Goal: Find specific page/section: Find specific page/section

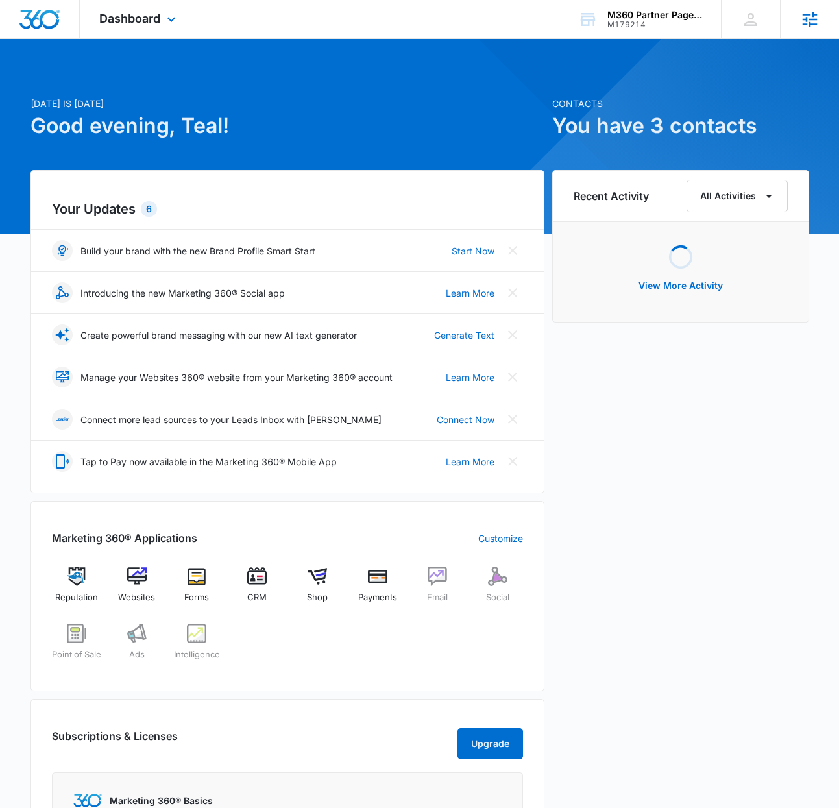
click at [809, 12] on icon at bounding box center [809, 19] width 19 height 19
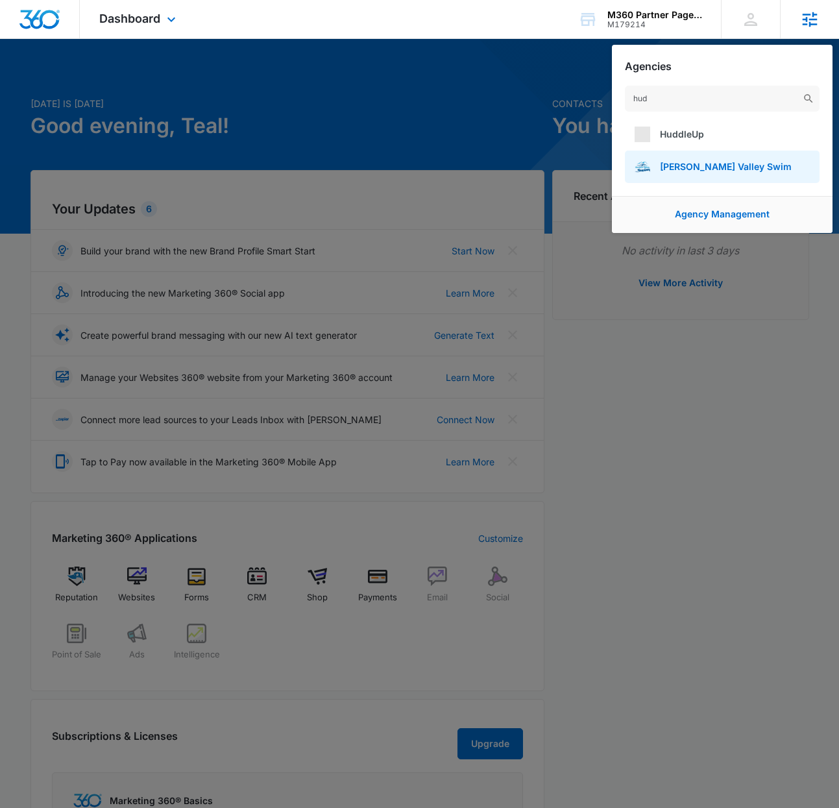
type input "hud"
click at [682, 169] on span "Hudson Valley Swim" at bounding box center [726, 166] width 132 height 11
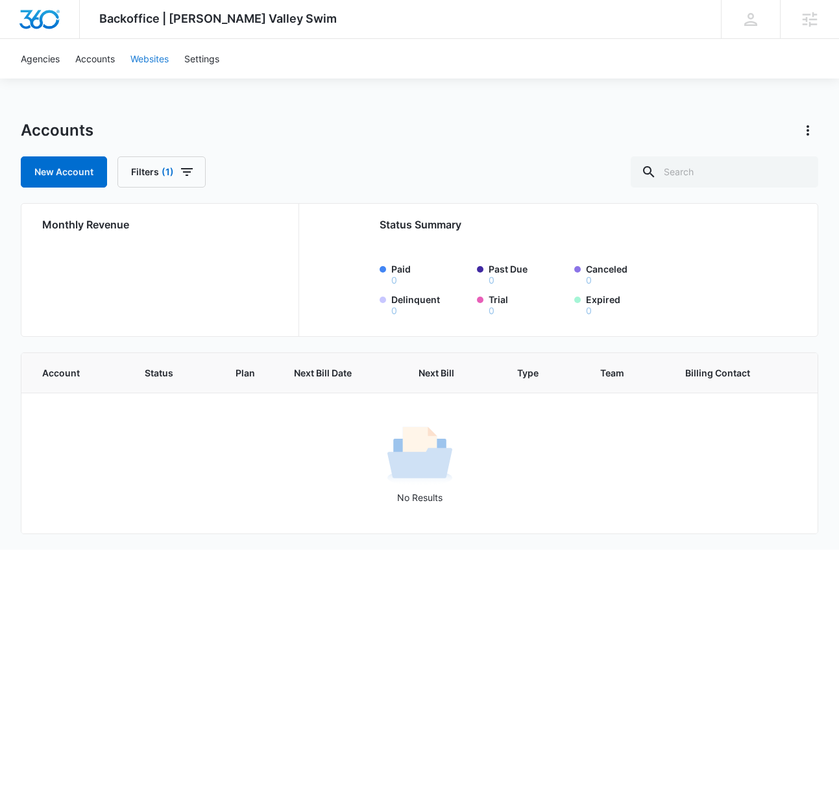
click at [151, 58] on link "Websites" at bounding box center [150, 59] width 54 height 40
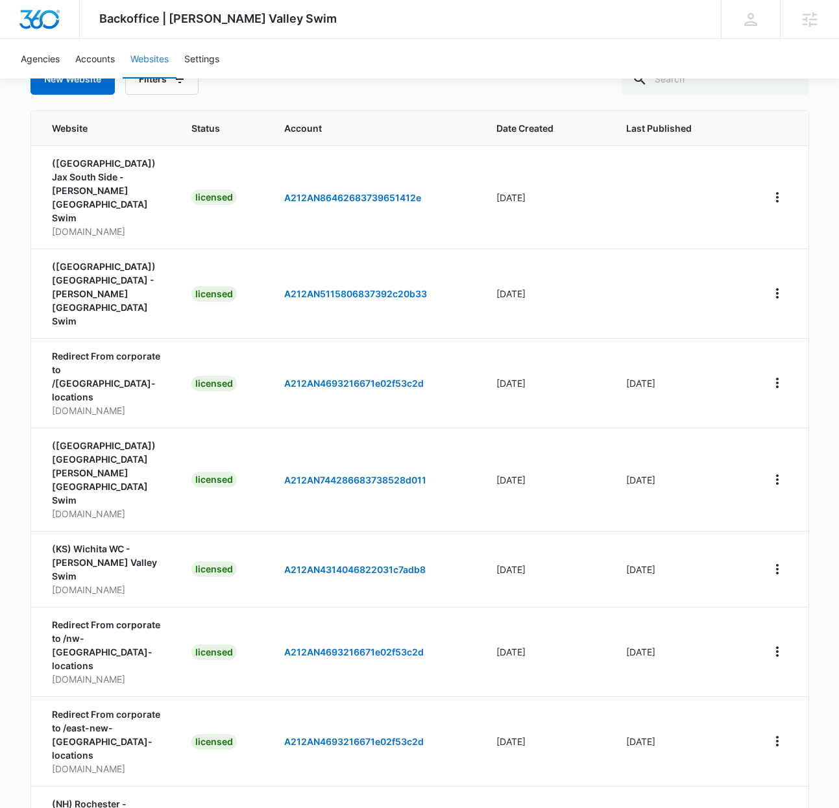
scroll to position [138, 0]
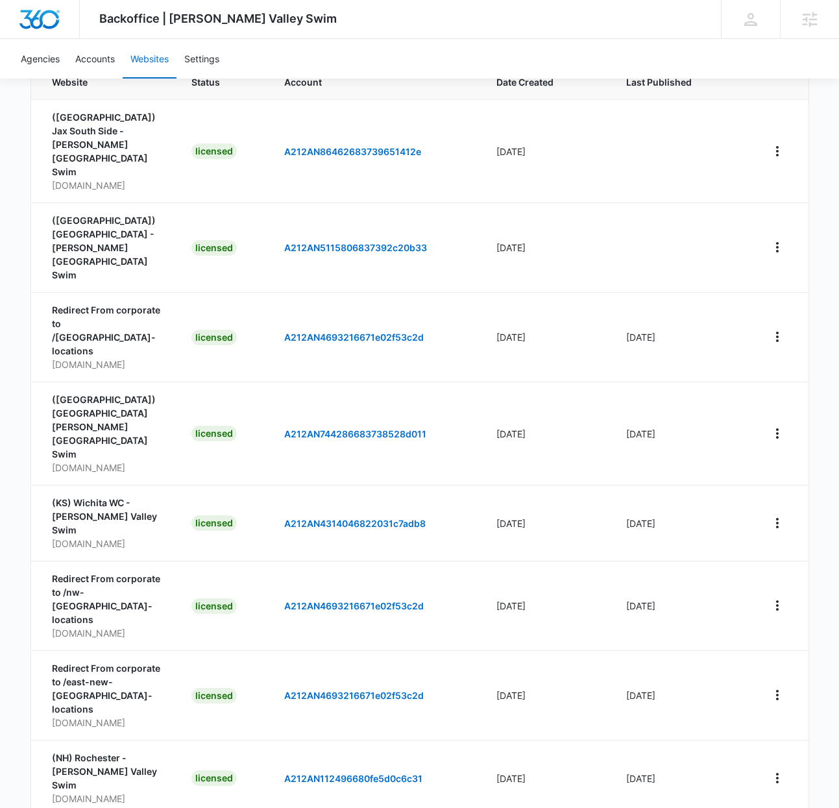
click at [558, 723] on div "100 Per Page" at bounding box center [577, 726] width 58 height 9
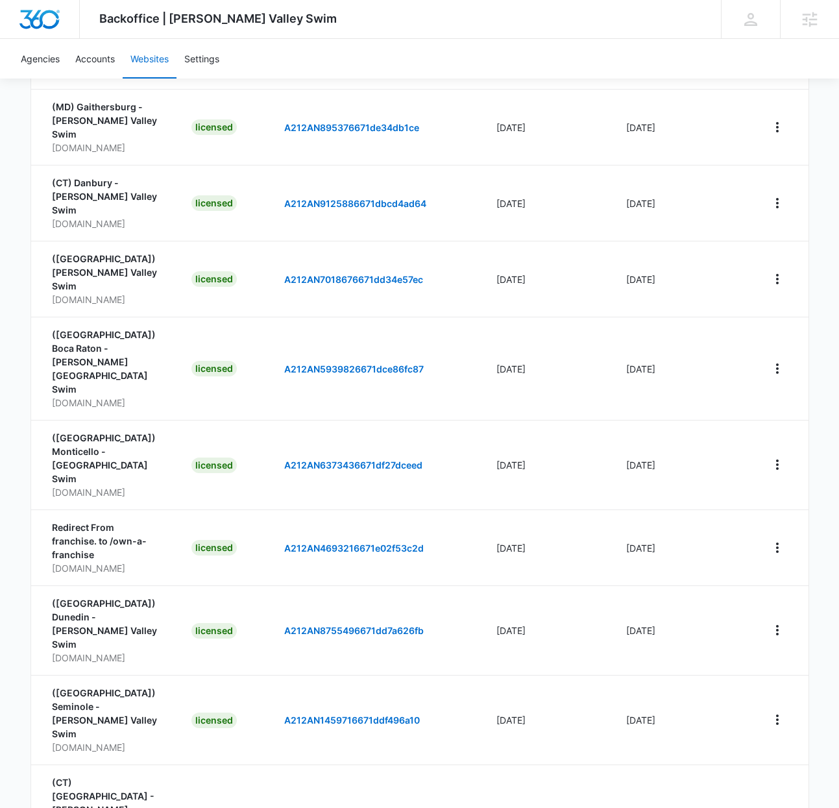
scroll to position [1440, 0]
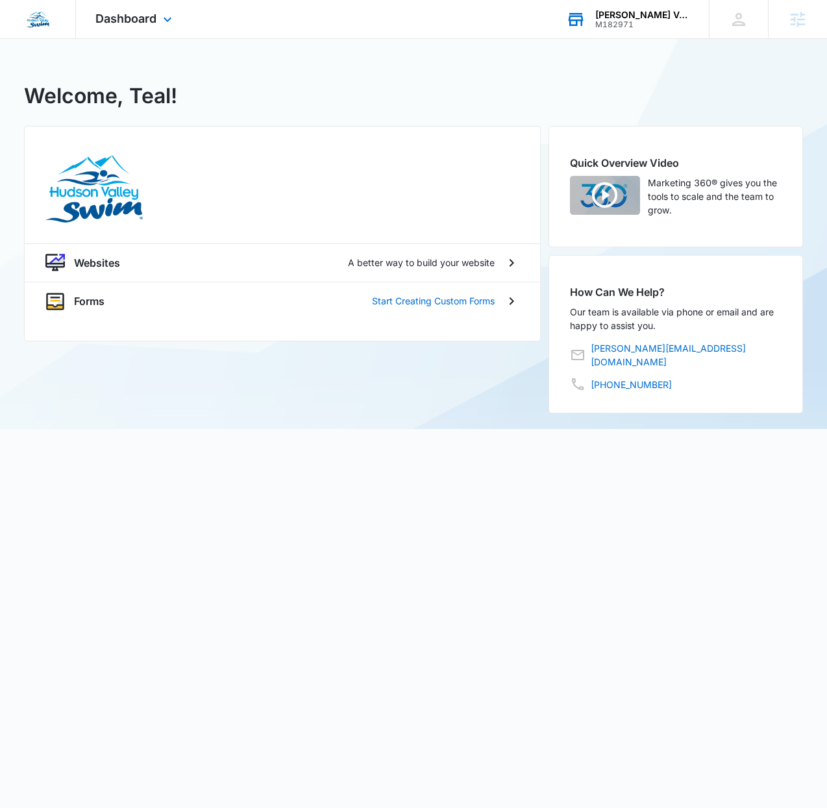
click at [671, 22] on div "M182971" at bounding box center [642, 24] width 95 height 9
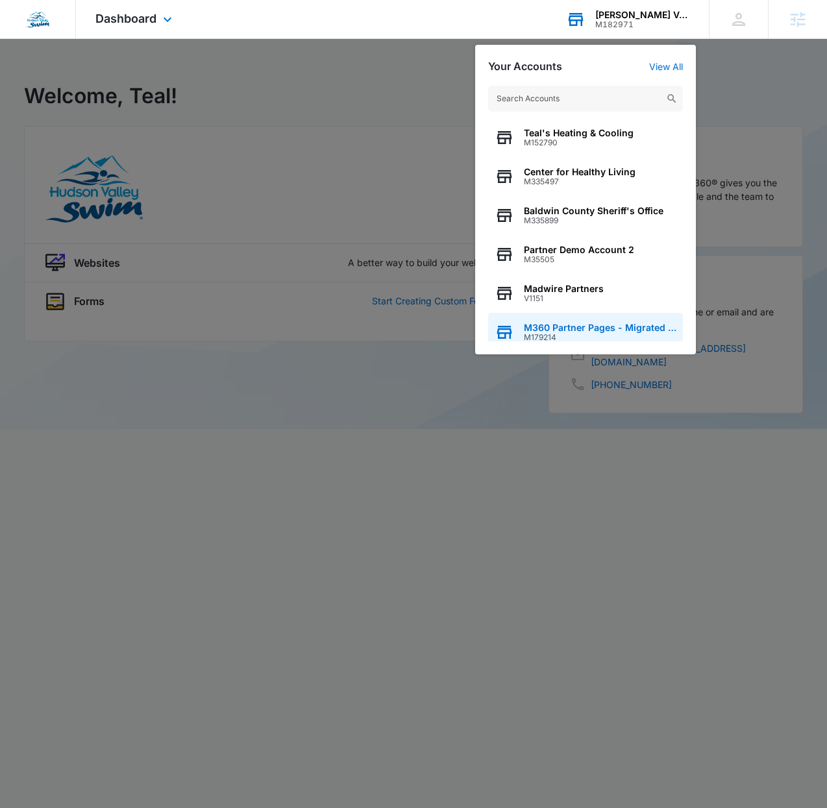
click at [598, 333] on span "M179214" at bounding box center [600, 337] width 153 height 9
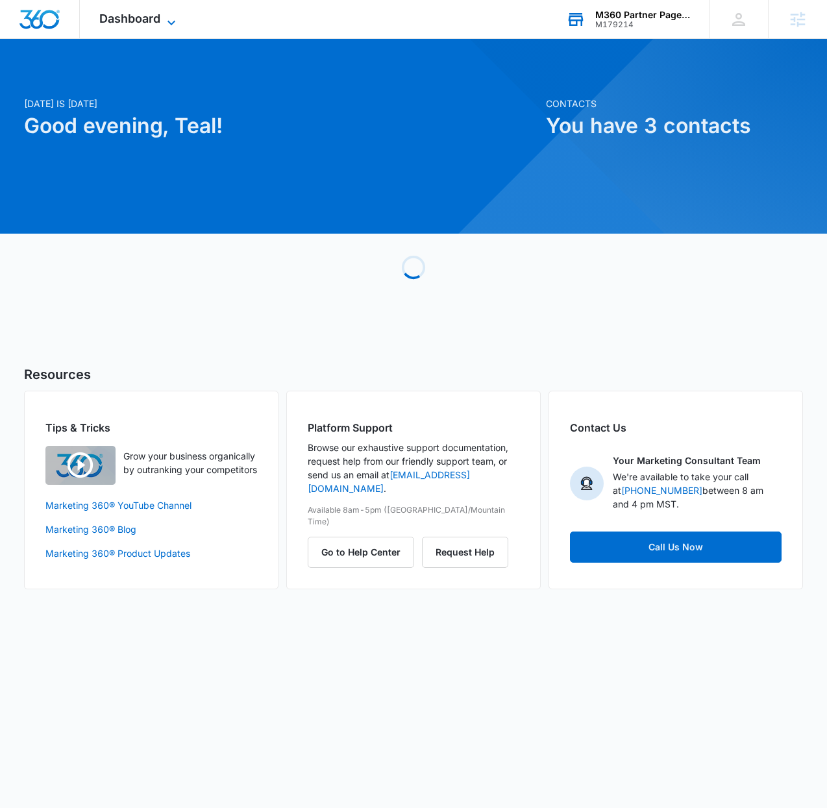
click at [167, 15] on icon at bounding box center [172, 23] width 16 height 16
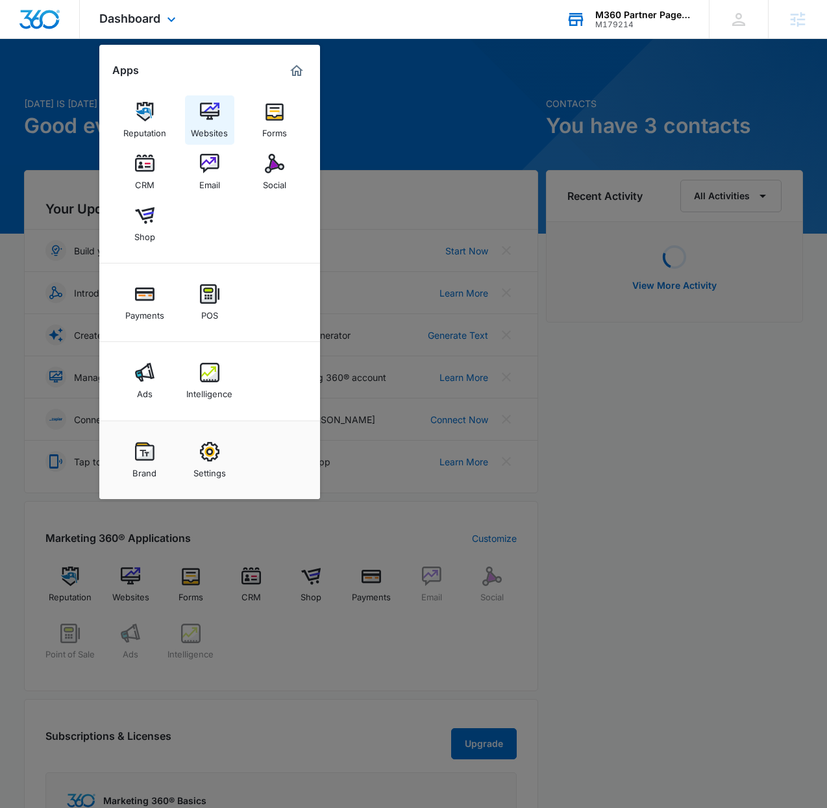
click at [204, 121] on img at bounding box center [209, 111] width 19 height 19
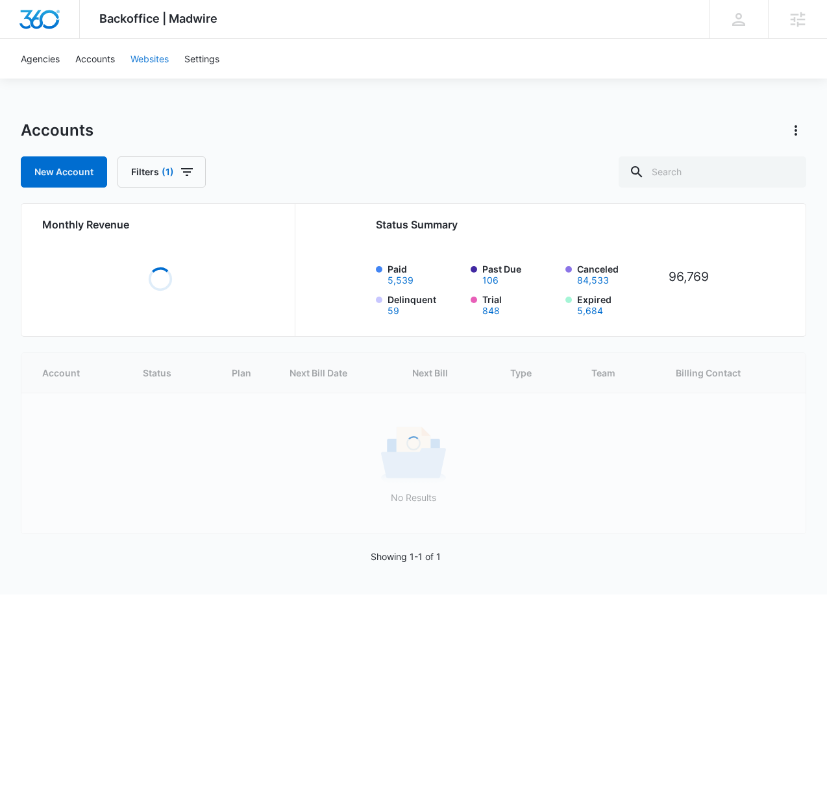
click at [158, 53] on link "Websites" at bounding box center [150, 59] width 54 height 40
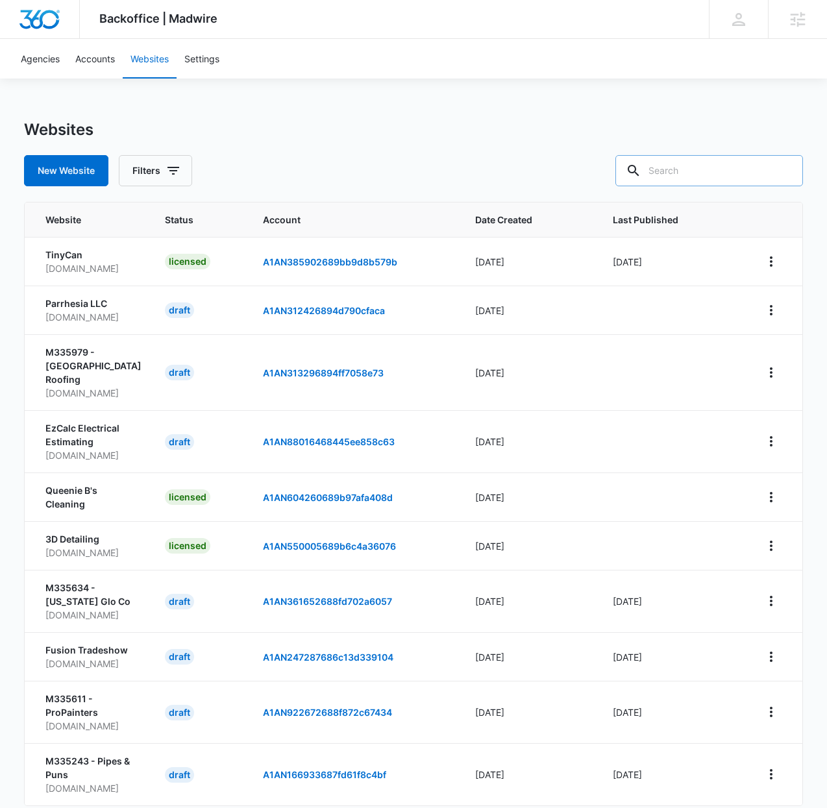
click at [683, 180] on input "text" at bounding box center [709, 170] width 188 height 31
type input "[DOMAIN_NAME]"
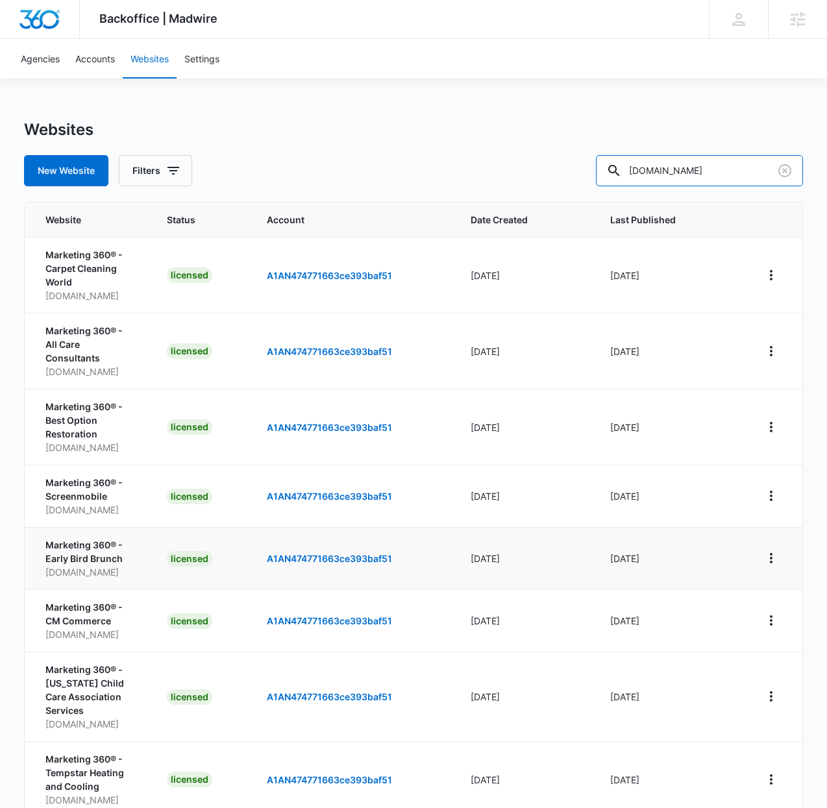
scroll to position [219, 0]
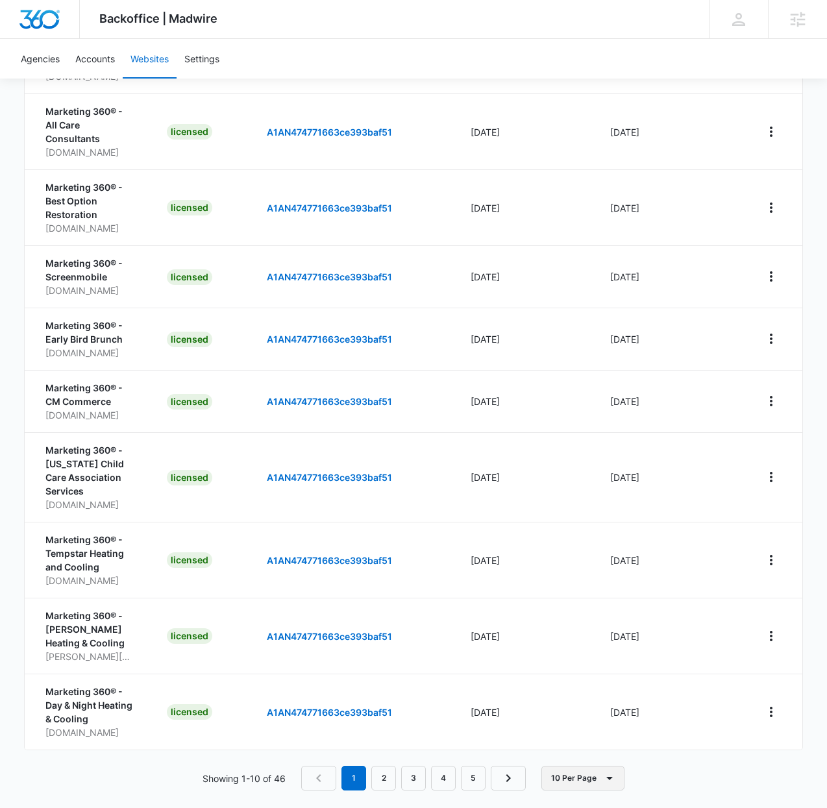
click at [584, 766] on button "10 Per Page" at bounding box center [582, 778] width 83 height 25
click at [579, 728] on div "100 Per Page" at bounding box center [587, 726] width 58 height 9
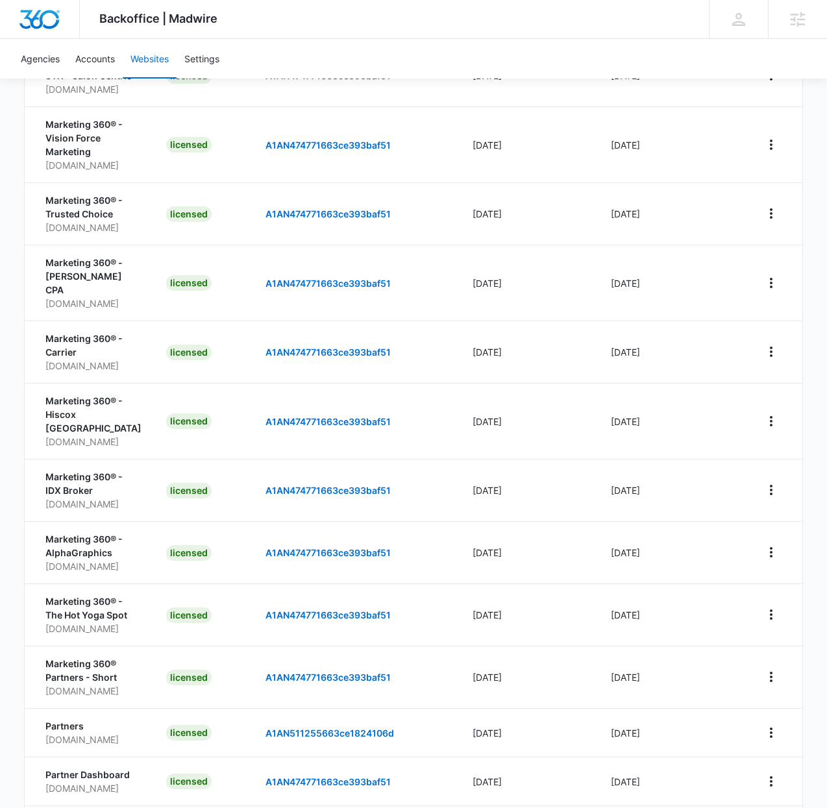
scroll to position [2572, 0]
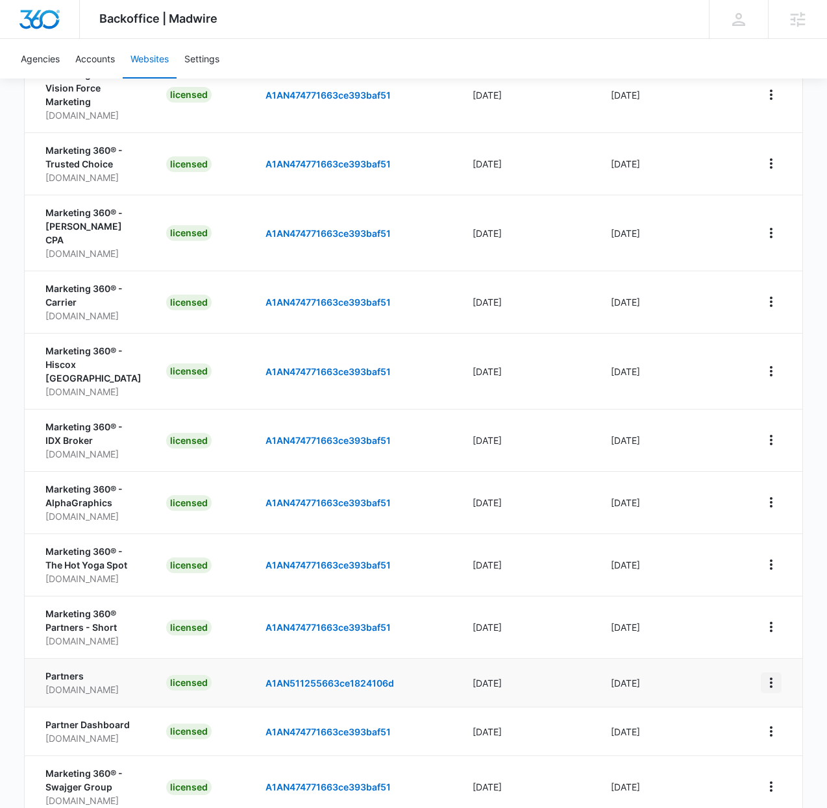
click at [769, 675] on icon "View More" at bounding box center [771, 683] width 16 height 16
click at [709, 655] on link "Edit Website" at bounding box center [699, 656] width 53 height 11
